Goal: Task Accomplishment & Management: Use online tool/utility

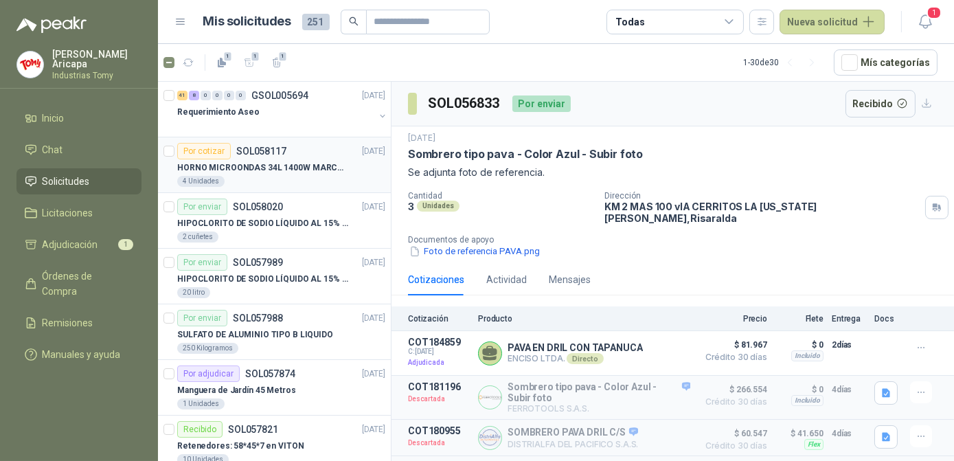
click at [302, 166] on p "HORNO MICROONDAS 34L 1400W MARCA TORNADO." at bounding box center [262, 167] width 171 height 13
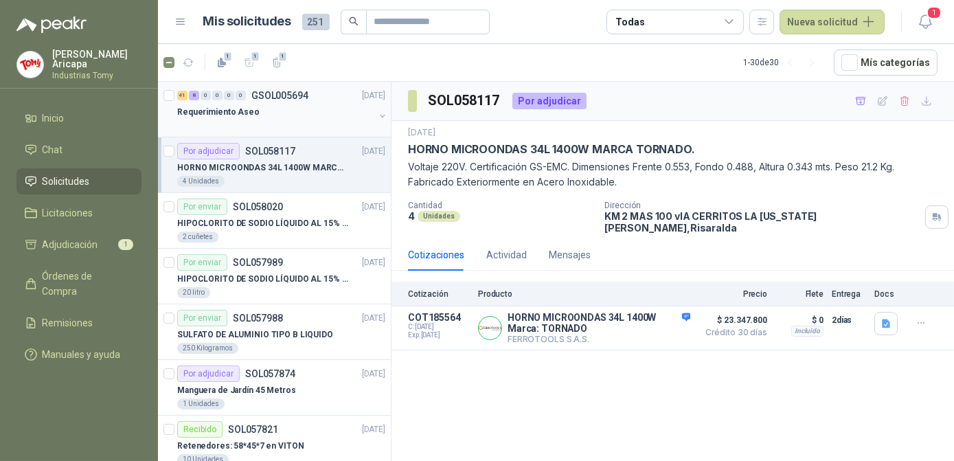
click at [249, 113] on p "Requerimiento Aseo" at bounding box center [218, 112] width 82 height 13
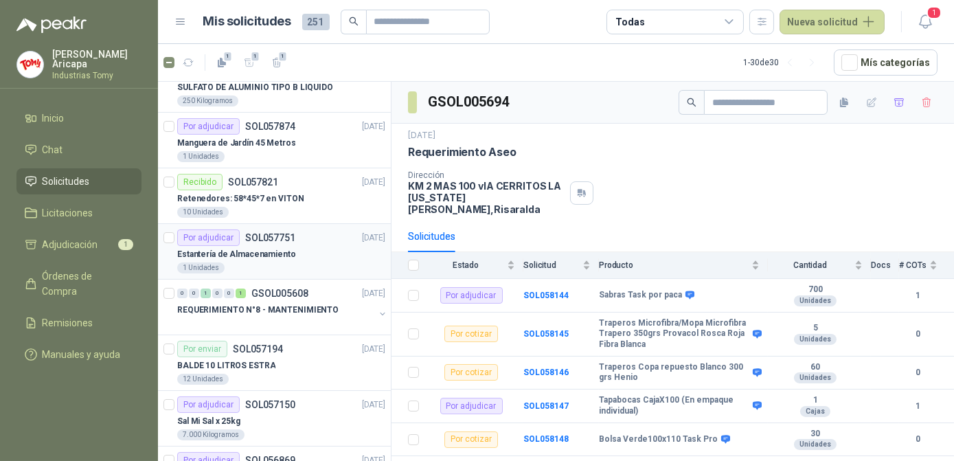
scroll to position [249, 0]
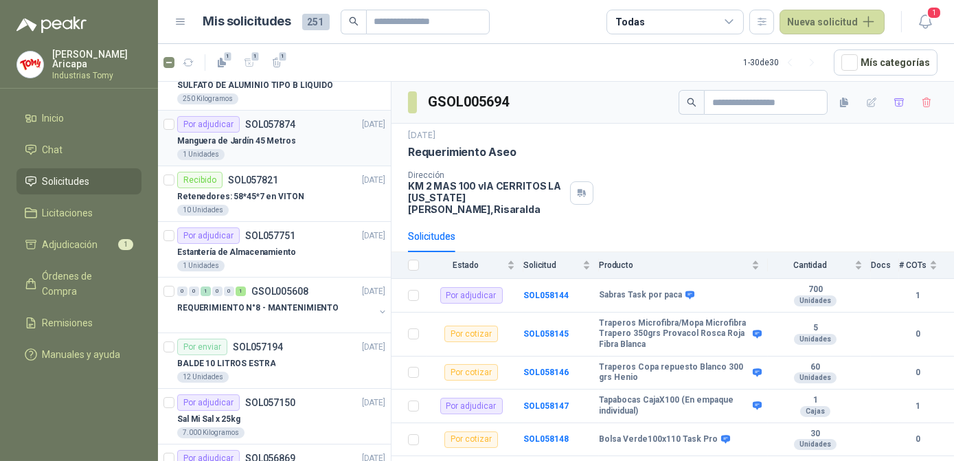
click at [258, 139] on p "Manguera de Jardín 45 Metros" at bounding box center [236, 141] width 119 height 13
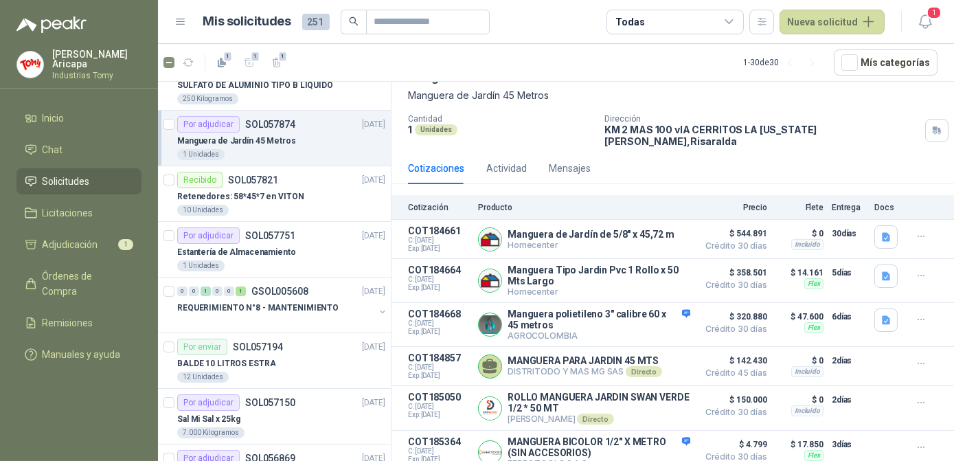
scroll to position [73, 0]
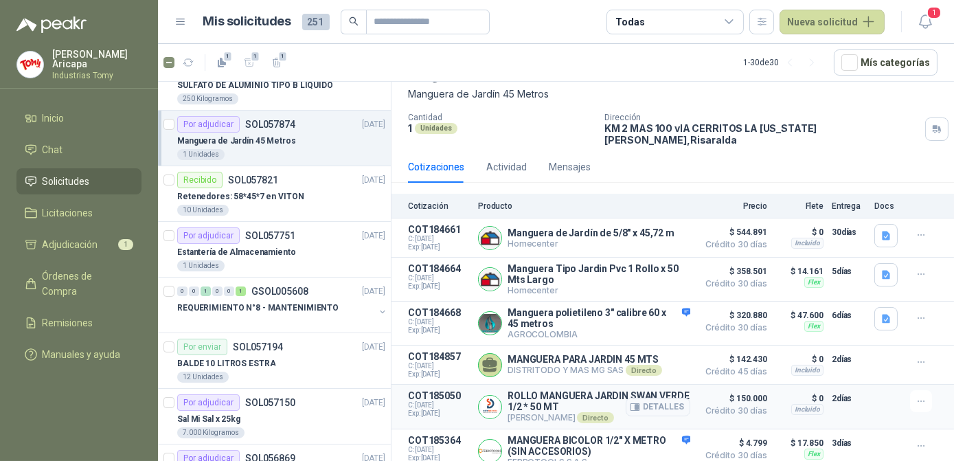
click at [616, 412] on p "[PERSON_NAME] Directo" at bounding box center [599, 417] width 183 height 11
click at [639, 398] on button "Detalles" at bounding box center [658, 407] width 65 height 19
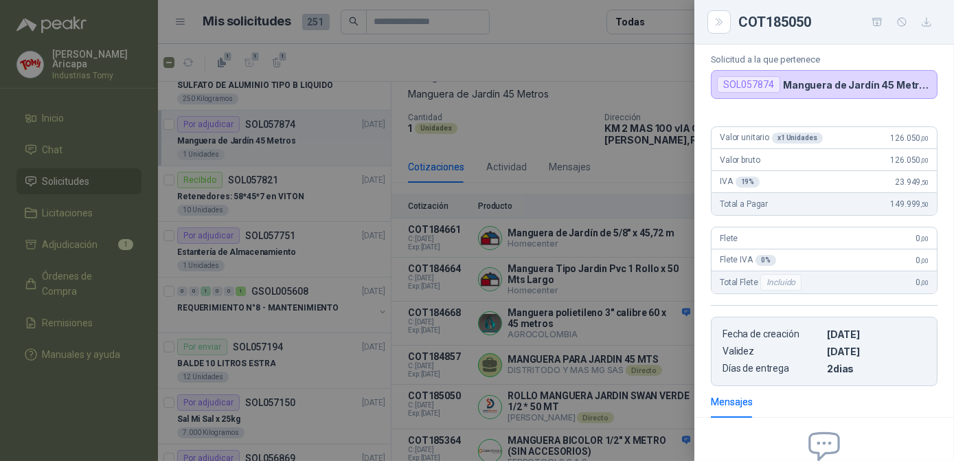
scroll to position [0, 0]
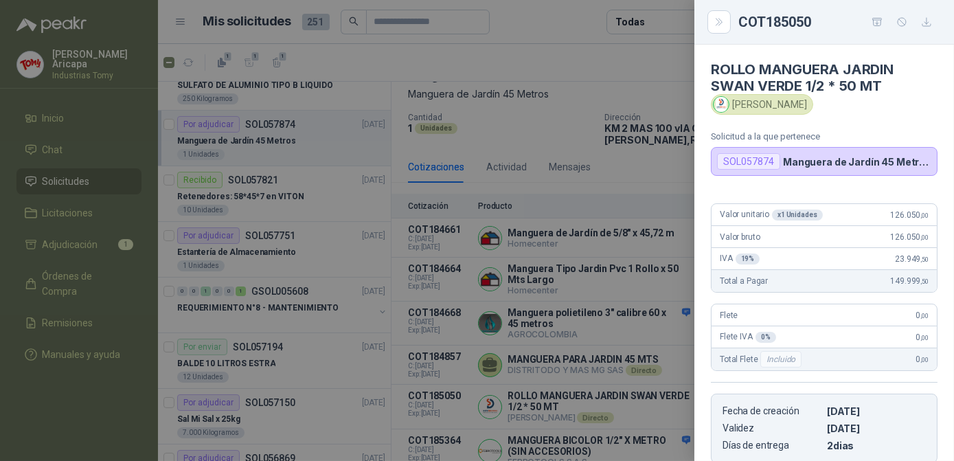
click at [643, 181] on div at bounding box center [477, 230] width 954 height 461
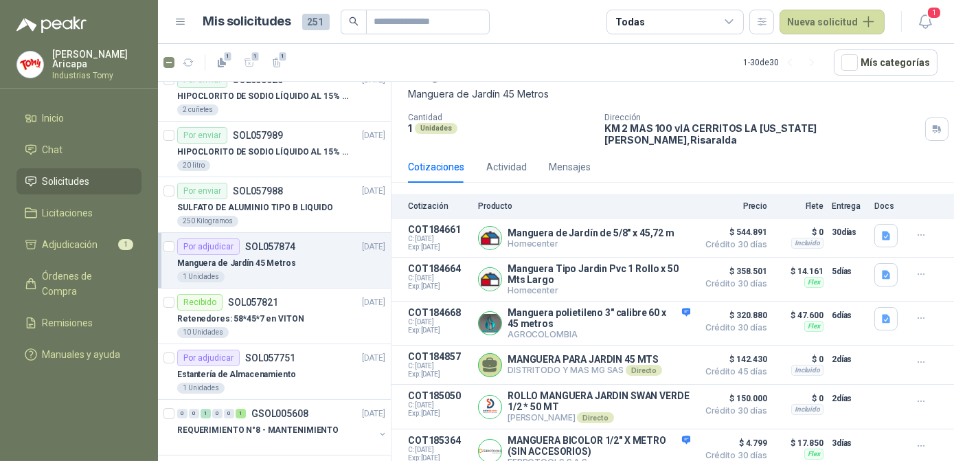
scroll to position [124, 0]
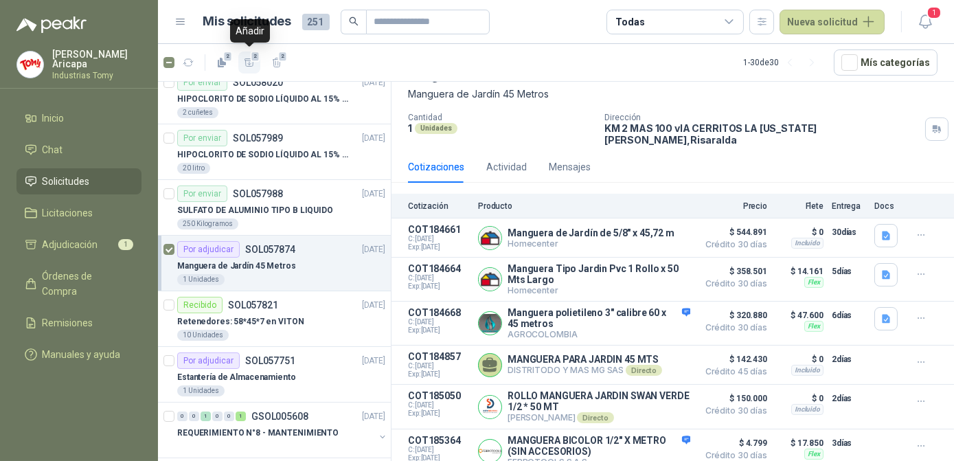
click at [249, 61] on icon "button" at bounding box center [250, 62] width 10 height 8
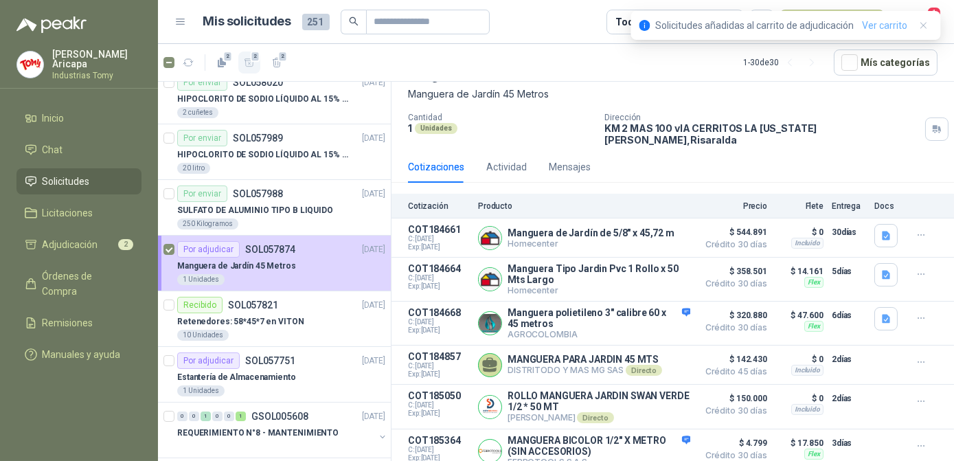
click at [893, 23] on link "Ver carrito" at bounding box center [884, 25] width 45 height 15
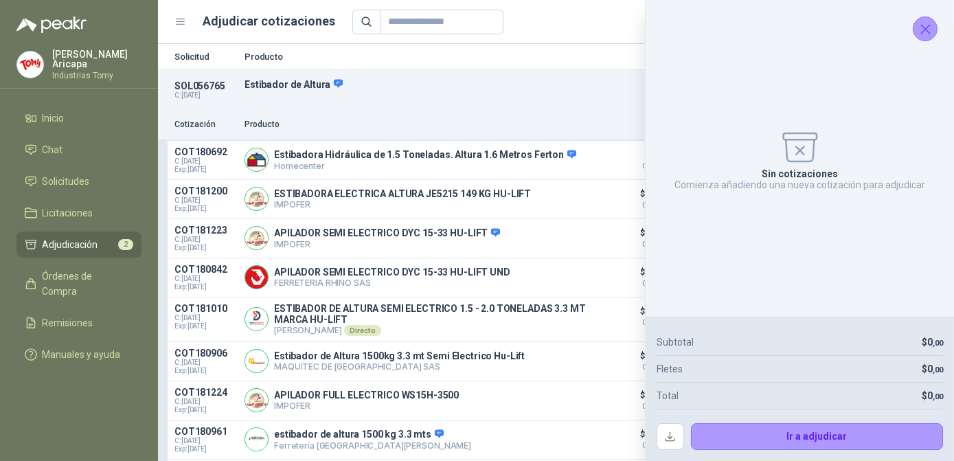
click at [924, 32] on icon "Cerrar" at bounding box center [925, 29] width 17 height 17
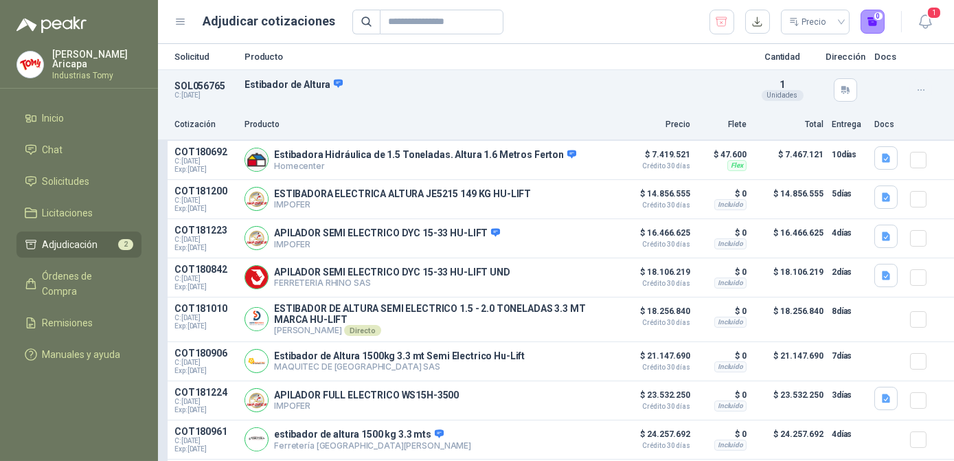
click at [916, 87] on icon "button" at bounding box center [922, 91] width 12 height 12
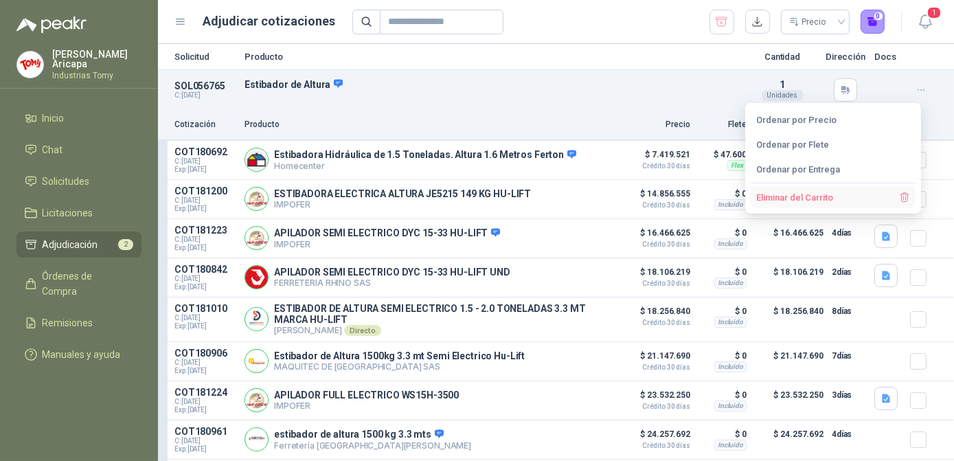
click at [782, 190] on button "Eliminar del Carrito" at bounding box center [833, 197] width 165 height 22
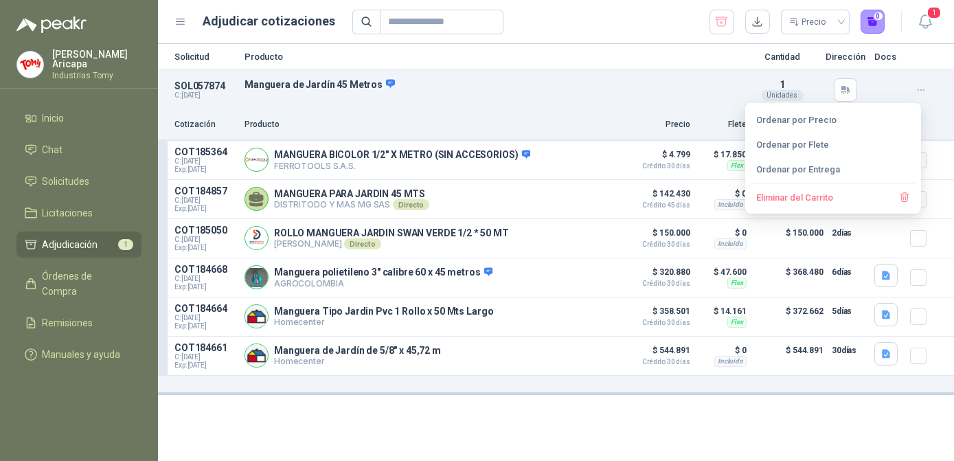
click at [605, 404] on div "Solicitud Producto Cantidad Dirección Docs SOL057874 C: [DATE] Manguera de Jard…" at bounding box center [556, 252] width 796 height 417
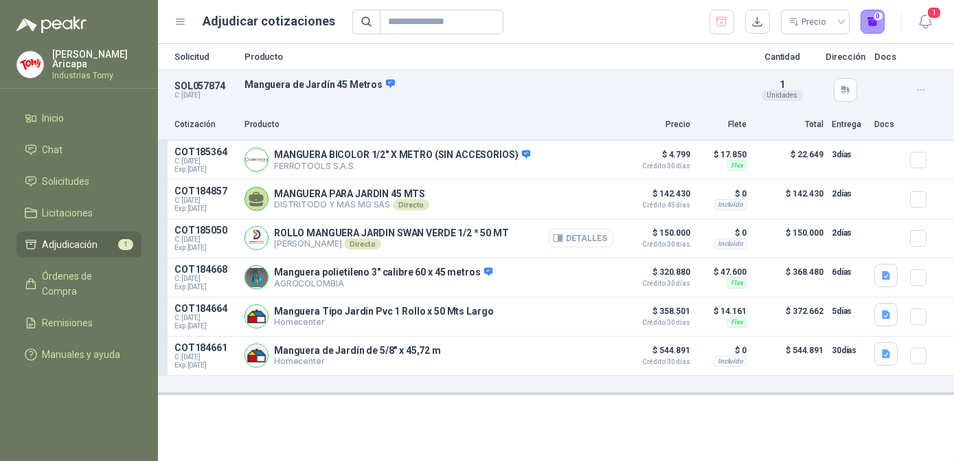
click at [579, 235] on button "Detalles" at bounding box center [581, 238] width 65 height 19
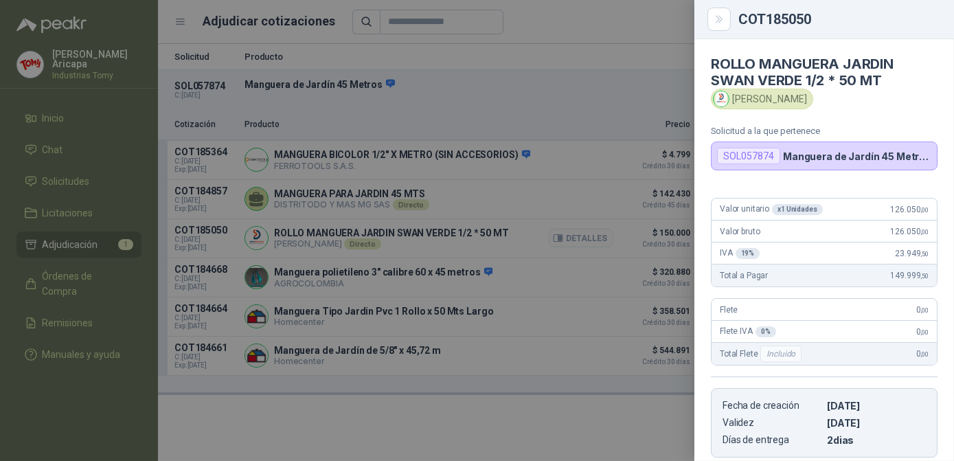
scroll to position [216, 0]
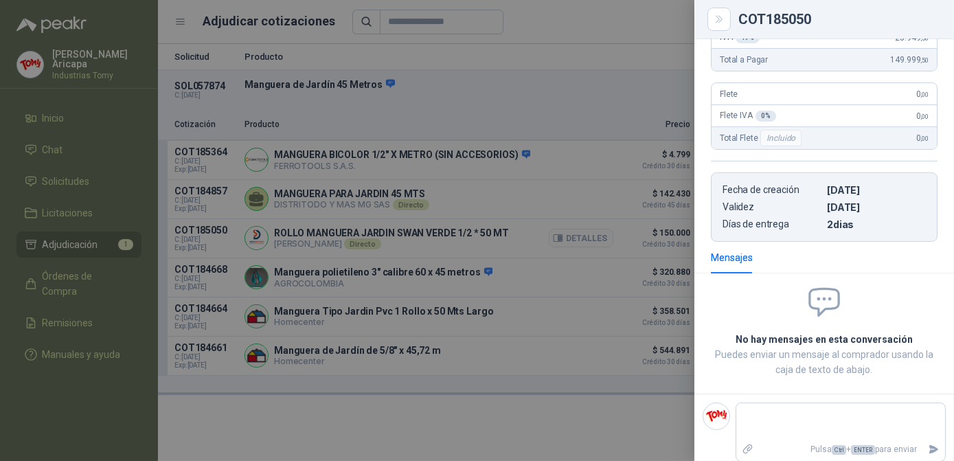
click at [579, 235] on div at bounding box center [477, 230] width 954 height 461
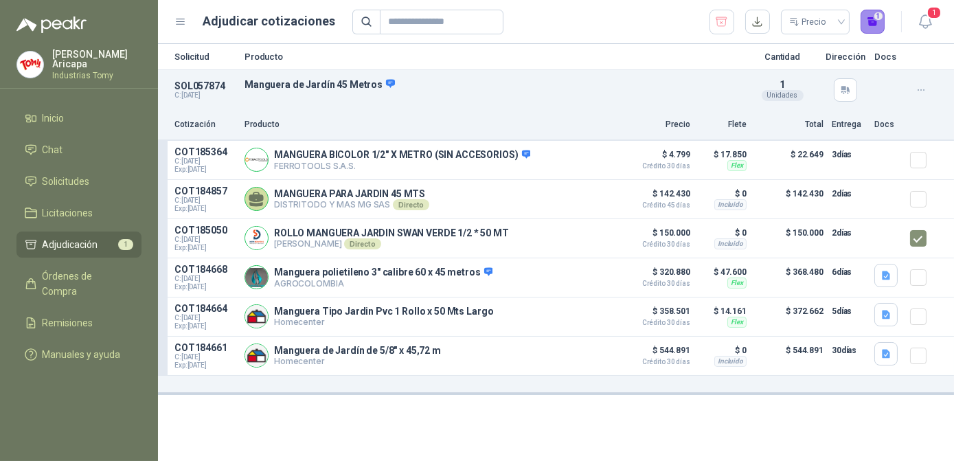
click at [867, 22] on button "1" at bounding box center [873, 22] width 25 height 25
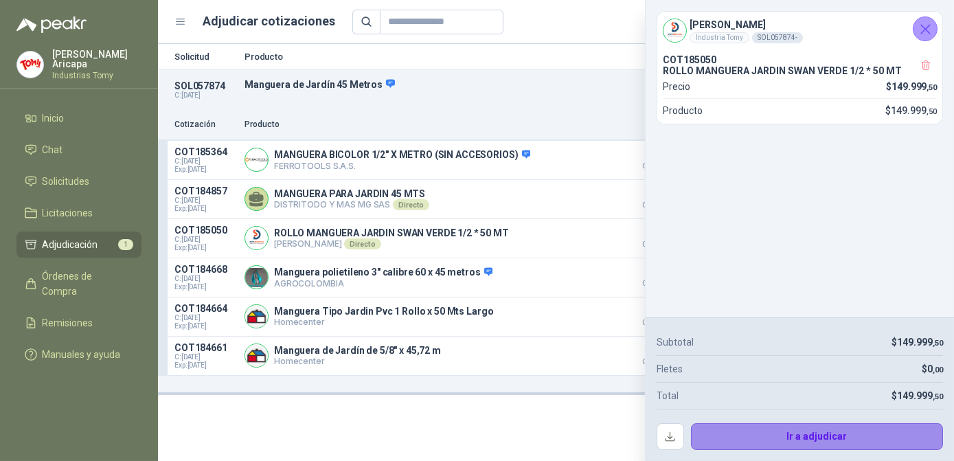
click at [808, 437] on button "Ir a adjudicar" at bounding box center [817, 436] width 253 height 27
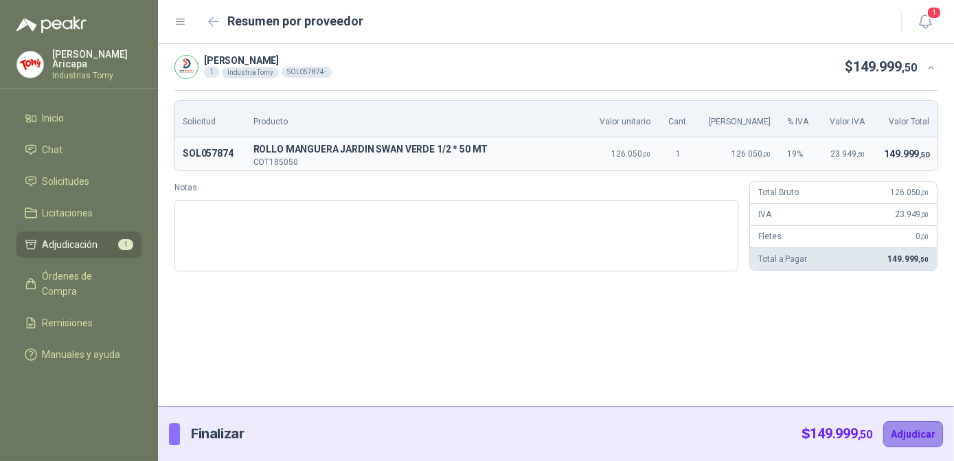
click at [906, 432] on button "Adjudicar" at bounding box center [914, 434] width 60 height 26
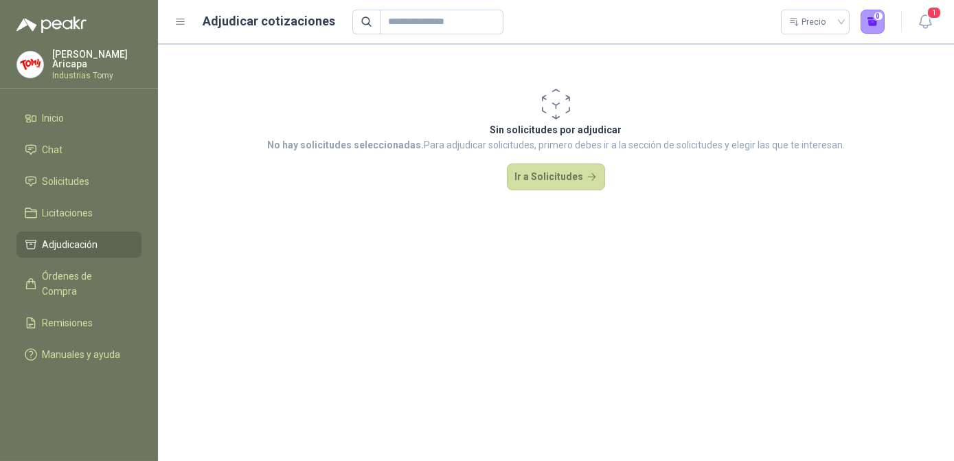
click at [682, 283] on section "Sin solicitudes por adjudicar No hay solicitudes seleccionadas. Para adjudicar …" at bounding box center [556, 252] width 796 height 417
click at [88, 270] on span "Órdenes de Compra" at bounding box center [86, 284] width 86 height 30
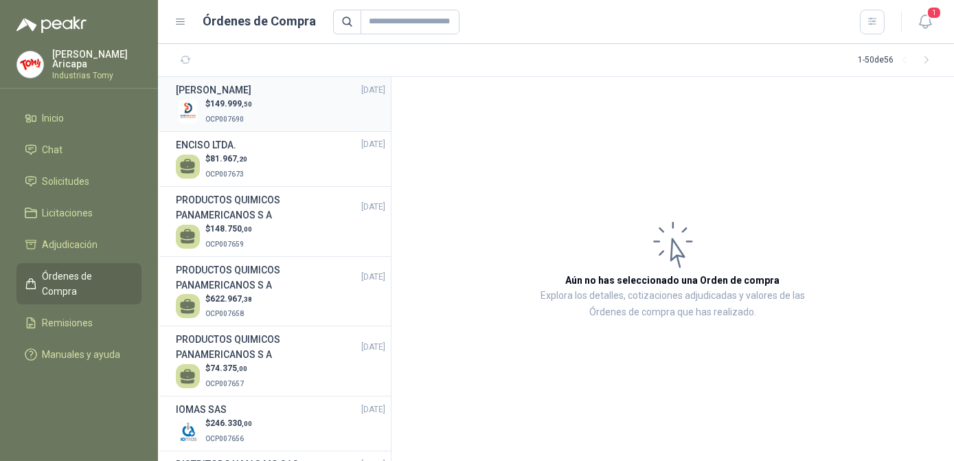
click at [282, 98] on div "$ 149.999 ,50 OCP007690" at bounding box center [281, 112] width 210 height 28
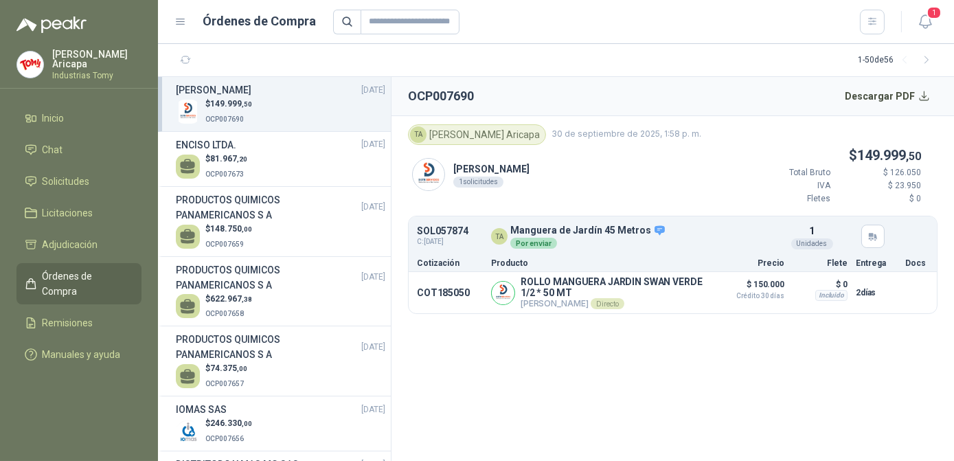
click at [708, 396] on section "OCP007690 Descargar PDF TA [PERSON_NAME] 30 de septiembre de 2025, 1:58 [PERSON…" at bounding box center [673, 269] width 563 height 384
